Goal: Information Seeking & Learning: Learn about a topic

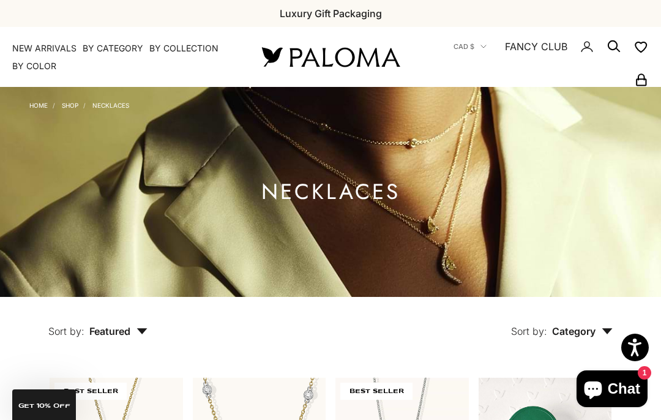
click at [33, 64] on summary "By Color" at bounding box center [34, 66] width 44 height 12
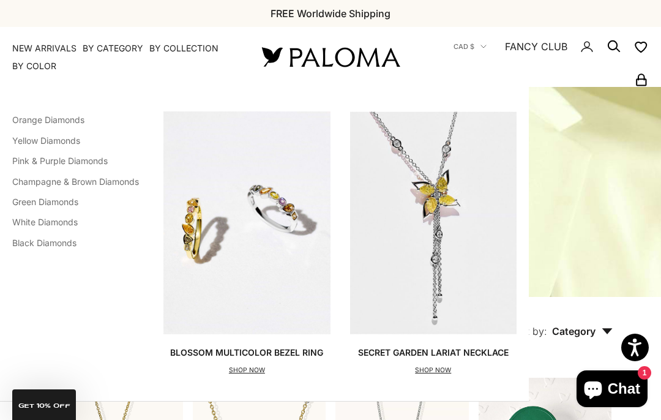
click at [39, 156] on link "Pink & Purple Diamonds" at bounding box center [59, 160] width 95 height 10
click at [46, 179] on link "Champagne & Brown Diamonds" at bounding box center [75, 181] width 127 height 10
click at [36, 116] on link "Orange Diamonds" at bounding box center [48, 119] width 72 height 10
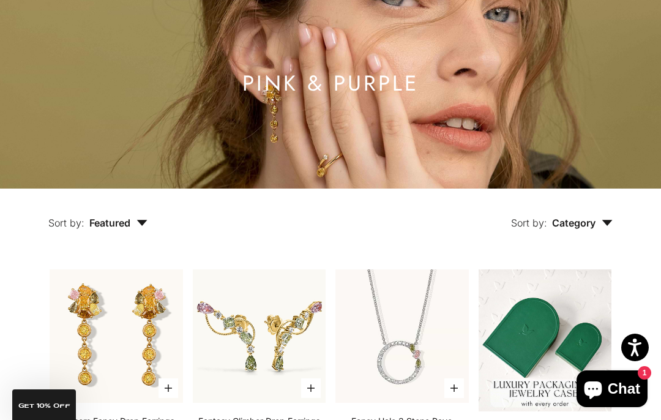
scroll to position [102, 0]
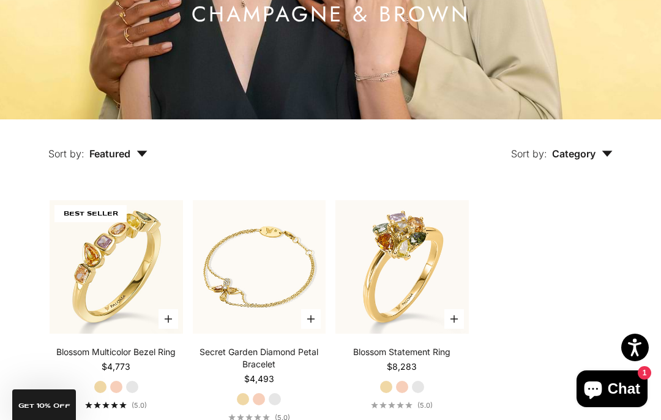
scroll to position [158, 0]
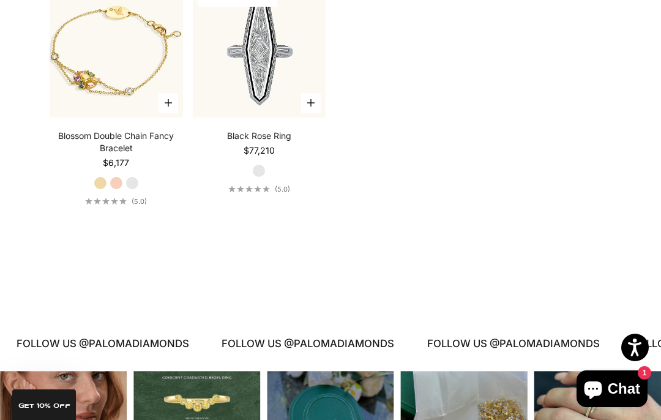
scroll to position [2695, 0]
